Goal: Task Accomplishment & Management: Manage account settings

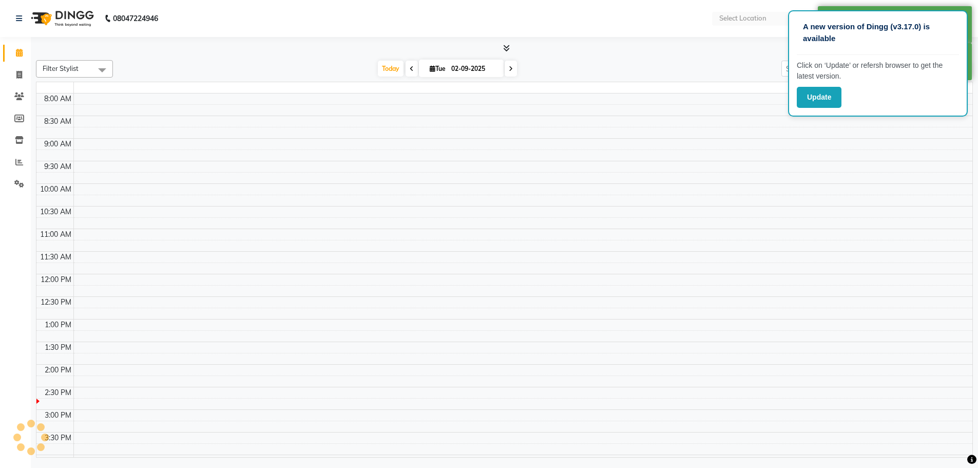
select select "en"
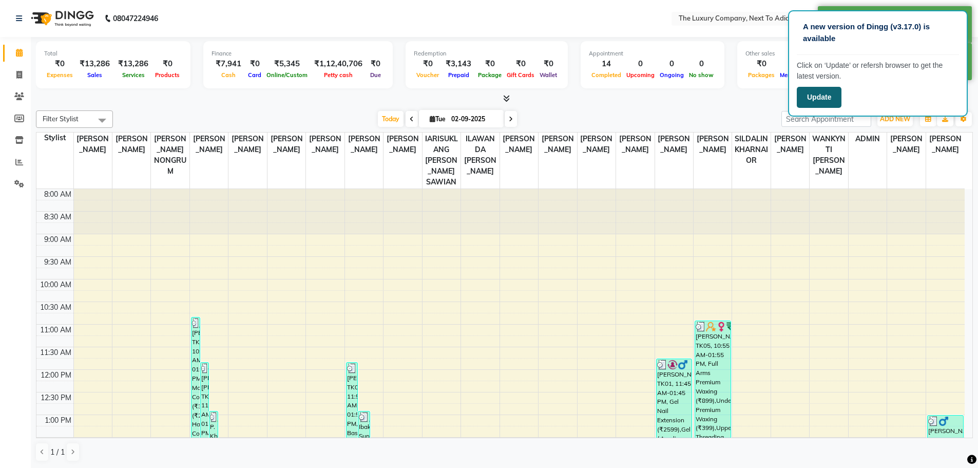
click at [827, 98] on button "Update" at bounding box center [819, 97] width 45 height 21
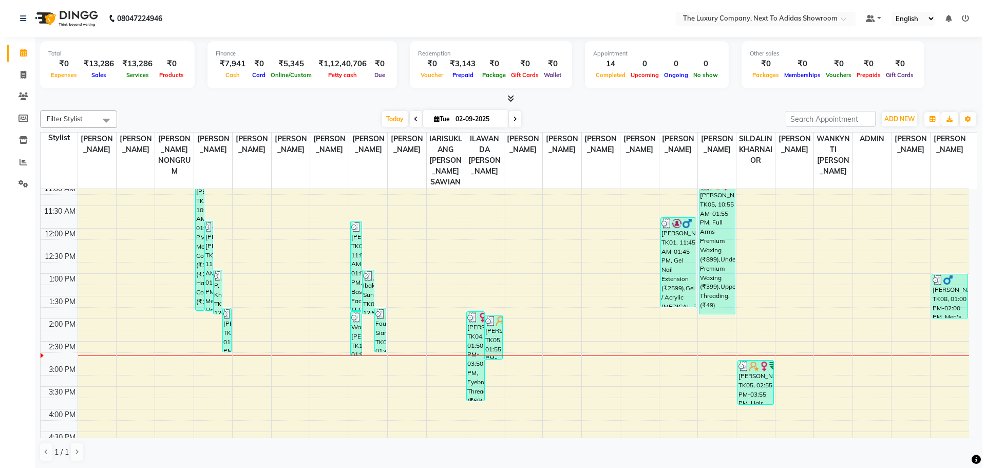
scroll to position [154, 0]
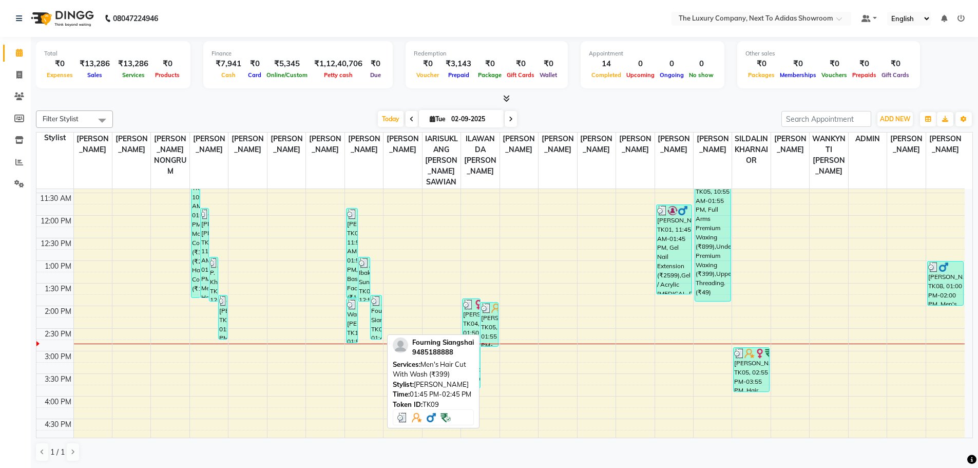
click at [372, 327] on div "Fourning Siangshai, TK09, 01:45 PM-02:45 PM, Men's Hair Cut With Wash (₹399)" at bounding box center [376, 317] width 11 height 44
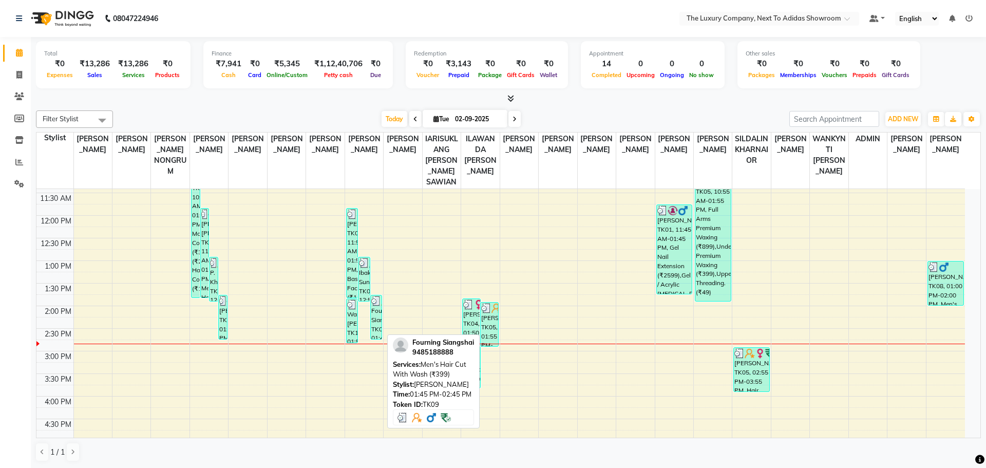
select select "3"
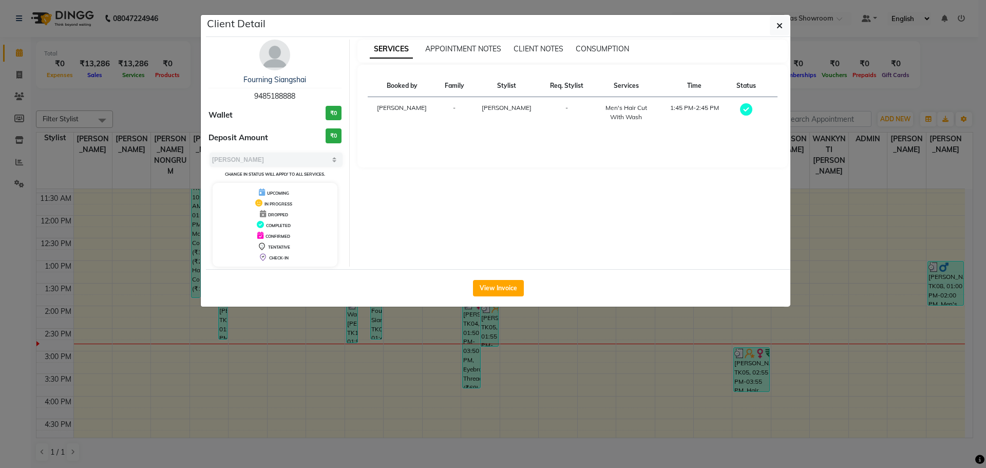
click at [503, 107] on span "[PERSON_NAME]" at bounding box center [507, 108] width 50 height 8
click at [776, 26] on button "button" at bounding box center [780, 26] width 20 height 20
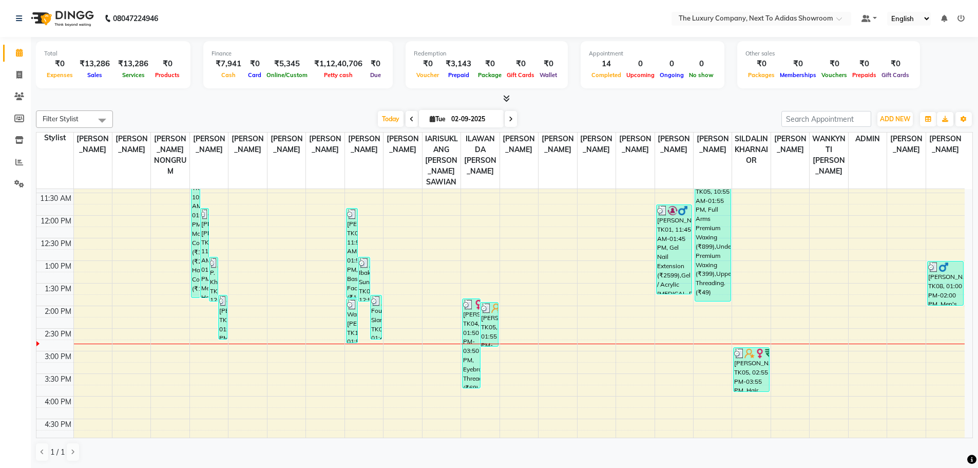
click at [960, 17] on icon at bounding box center [961, 18] width 7 height 7
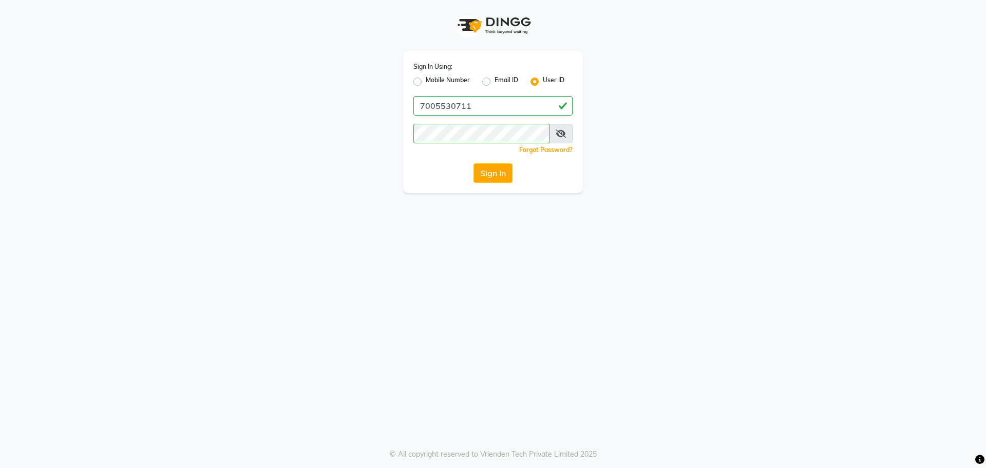
click at [452, 81] on label "Mobile Number" at bounding box center [448, 81] width 44 height 12
click at [432, 81] on input "Mobile Number" at bounding box center [429, 78] width 7 height 7
radio input "true"
radio input "false"
click at [550, 78] on label "User ID" at bounding box center [554, 81] width 22 height 12
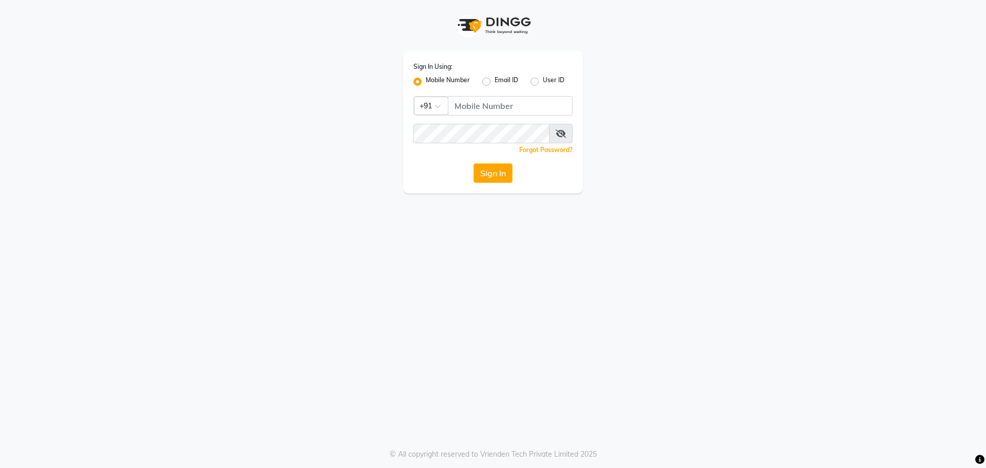
click at [549, 78] on input "User ID" at bounding box center [546, 78] width 7 height 7
radio input "true"
radio input "false"
click at [514, 106] on input "Username" at bounding box center [492, 106] width 159 height 20
drag, startPoint x: 511, startPoint y: 111, endPoint x: 328, endPoint y: 121, distance: 183.0
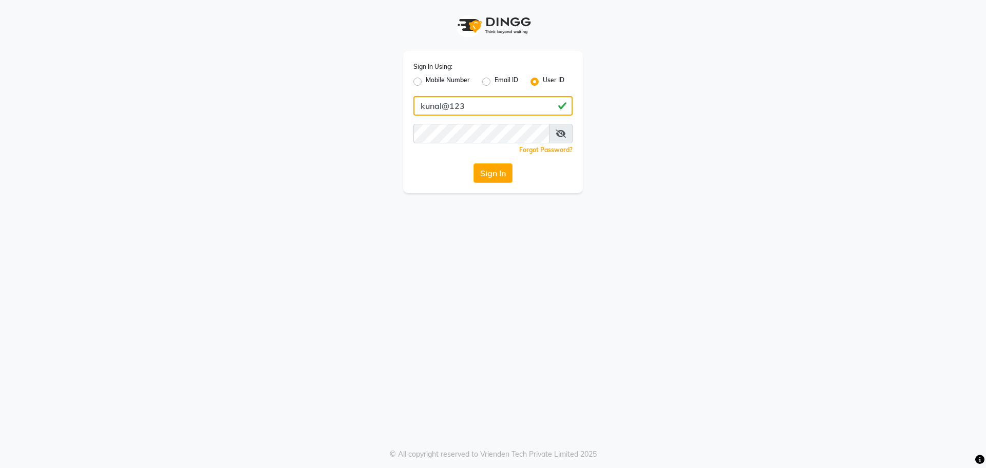
click at [328, 121] on div "Sign In Using: Mobile Number Email ID User ID kunal@123 Remember me Forgot Pass…" at bounding box center [492, 96] width 585 height 193
type input "kunal@123"
click at [567, 263] on div "Sign In Using: Mobile Number Email ID User ID kunal@123 Remember me Forgot Pass…" at bounding box center [493, 234] width 986 height 468
click at [497, 164] on button "Sign In" at bounding box center [492, 173] width 39 height 20
